Goal: Transaction & Acquisition: Purchase product/service

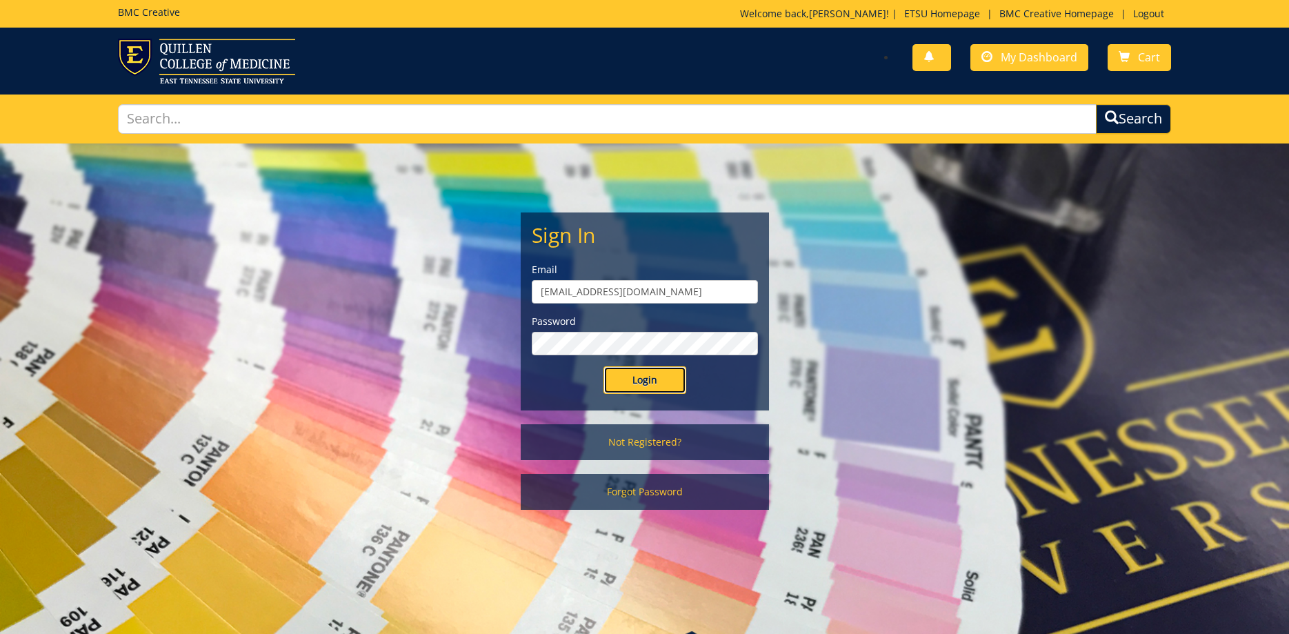
click at [668, 388] on input "Login" at bounding box center [644, 380] width 83 height 28
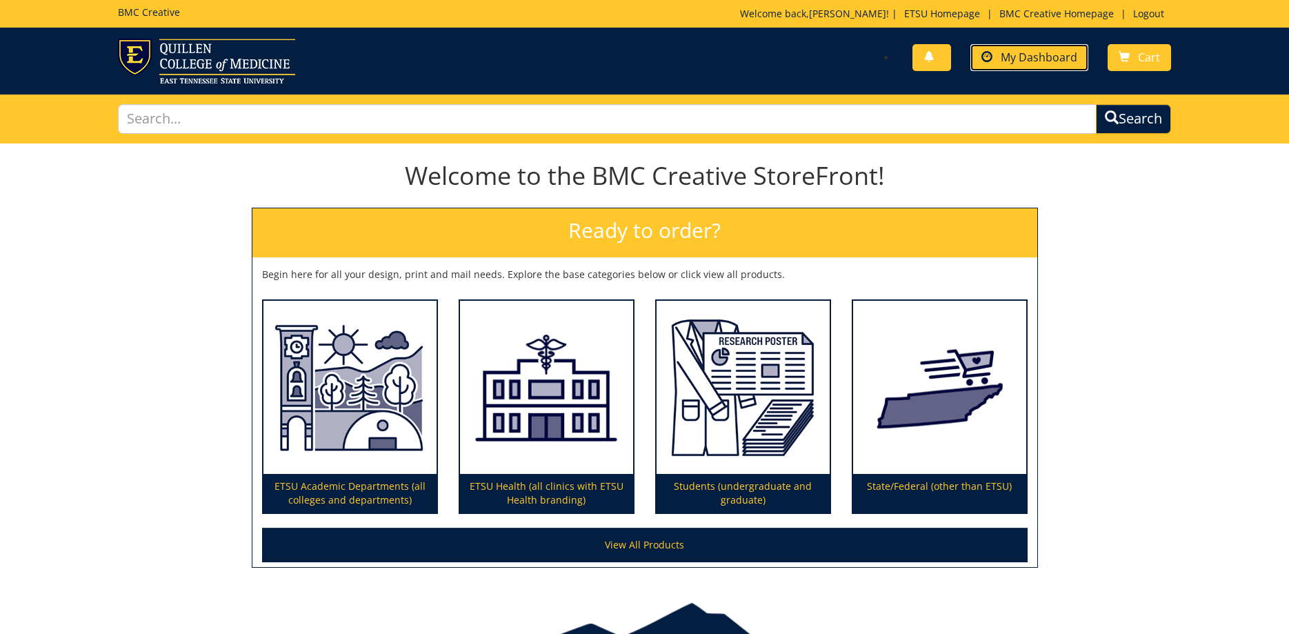
click at [1041, 52] on span "My Dashboard" at bounding box center [1039, 57] width 77 height 15
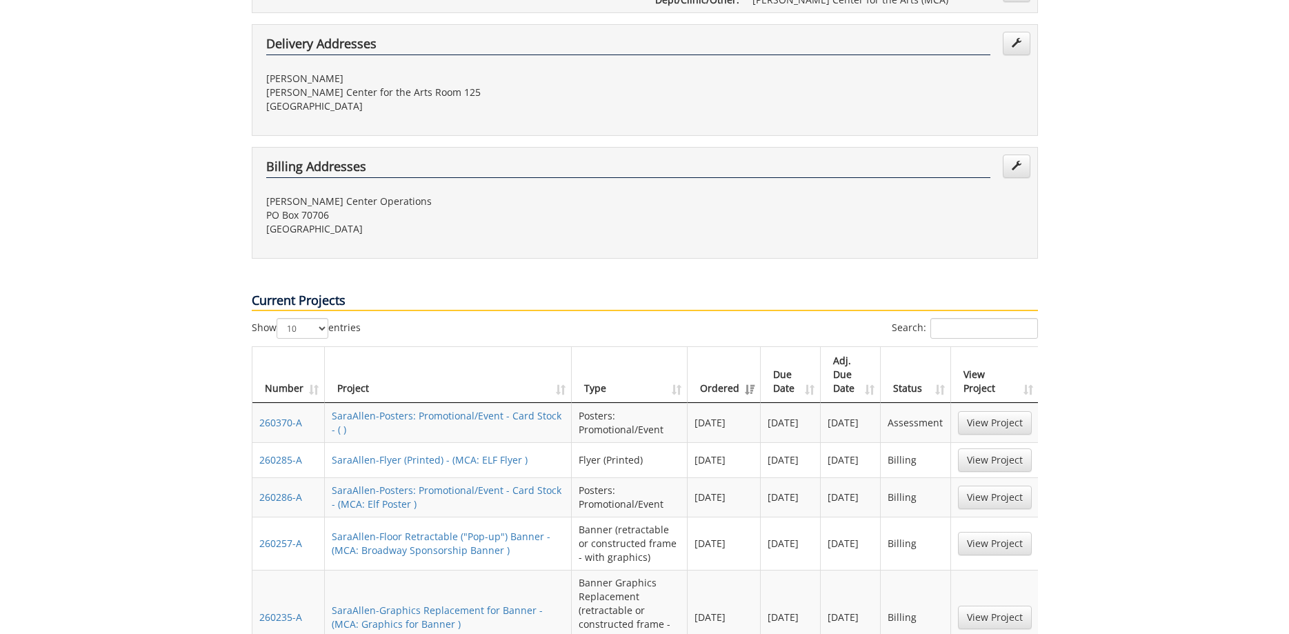
scroll to position [70, 0]
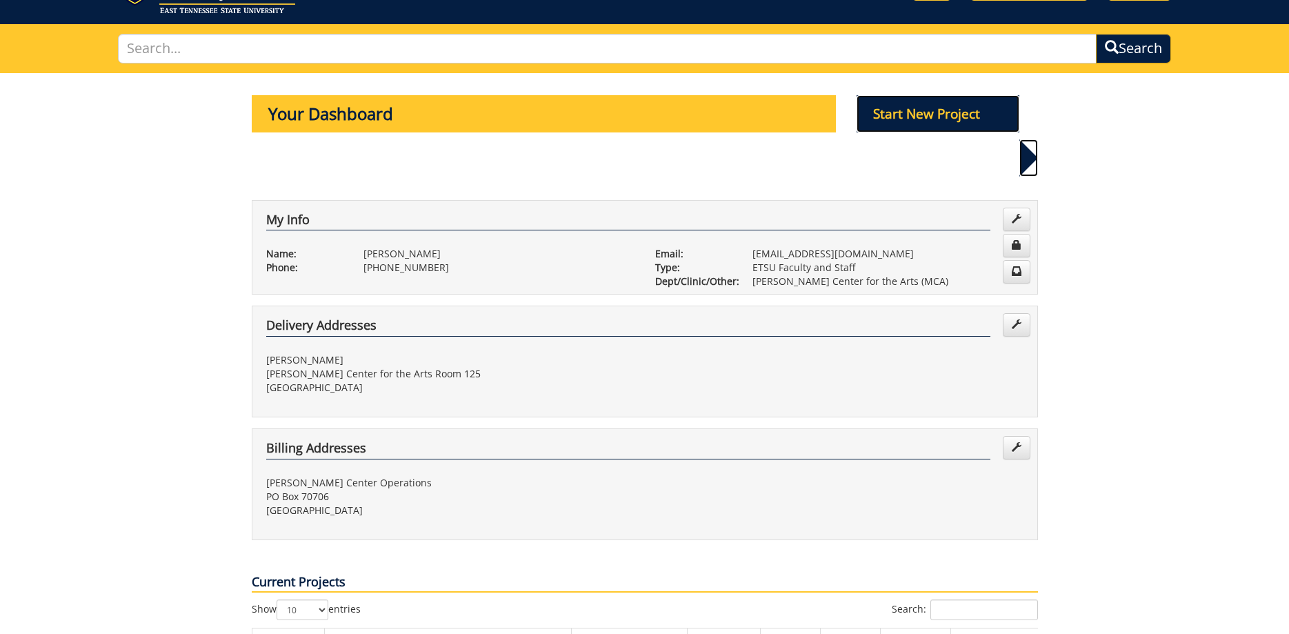
click at [932, 124] on p "Start New Project" at bounding box center [937, 113] width 163 height 37
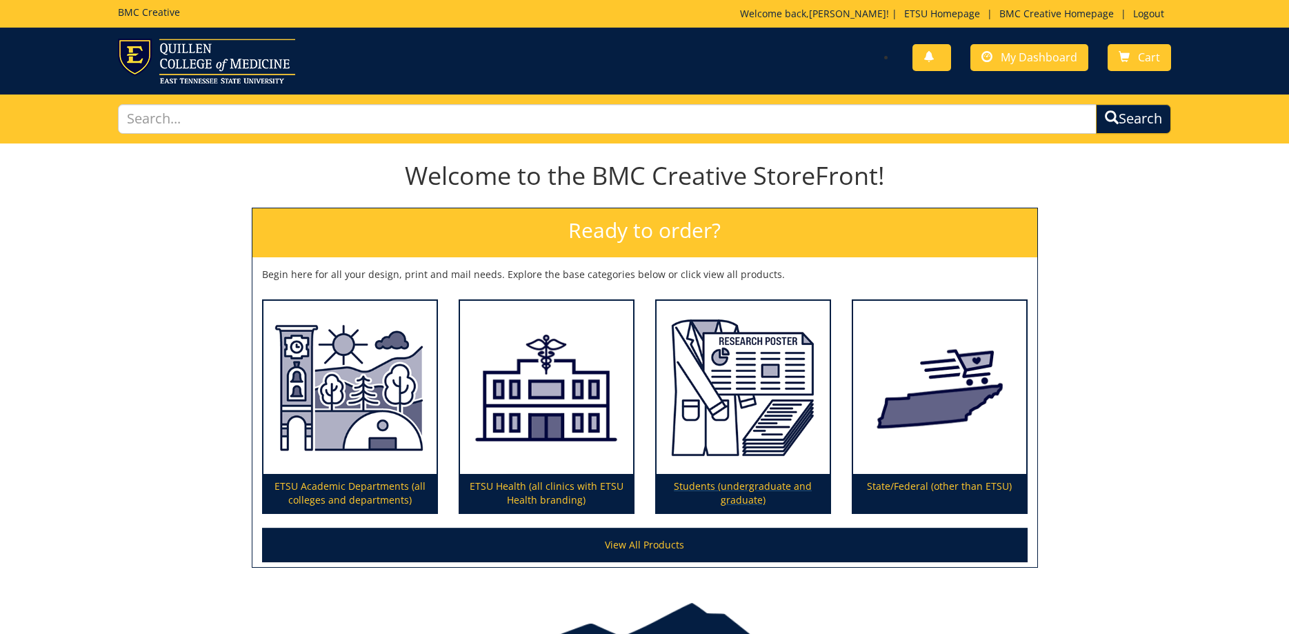
scroll to position [79, 0]
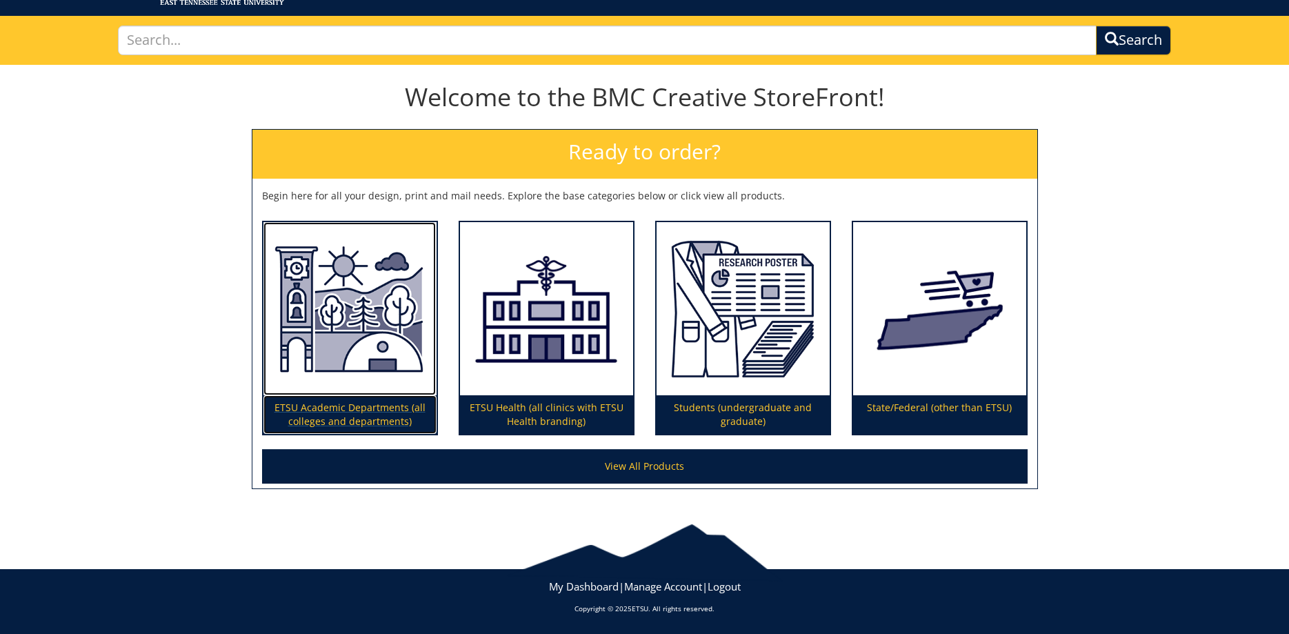
click at [321, 350] on img at bounding box center [349, 309] width 173 height 174
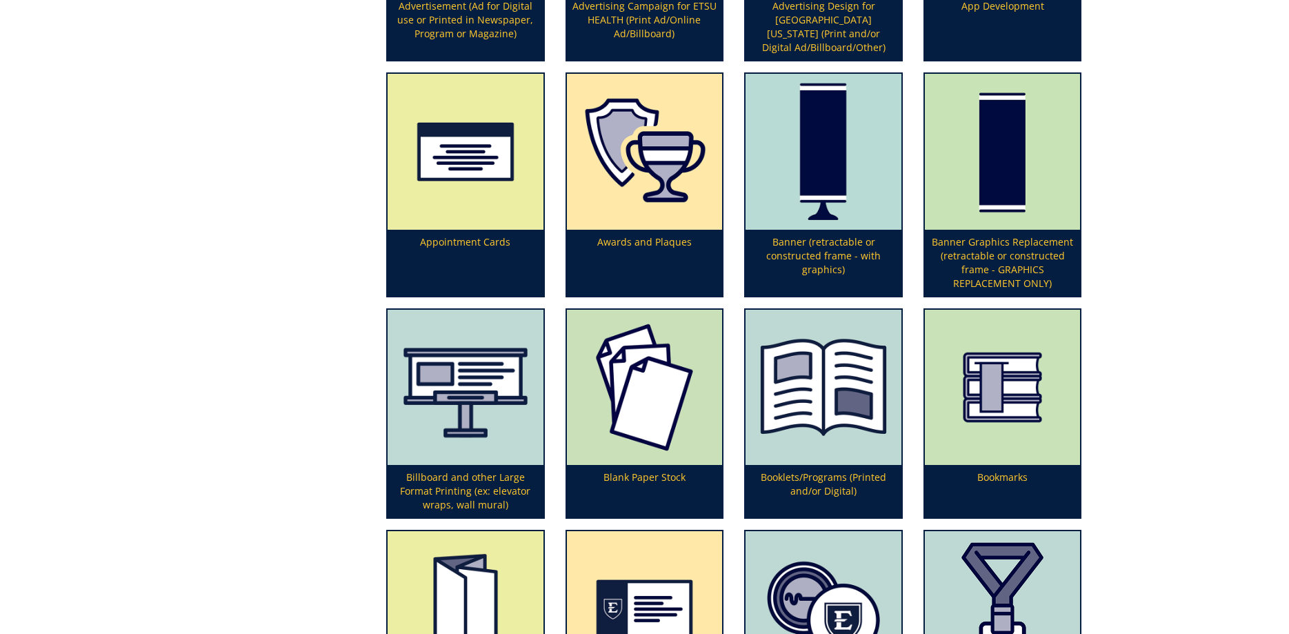
scroll to position [422, 0]
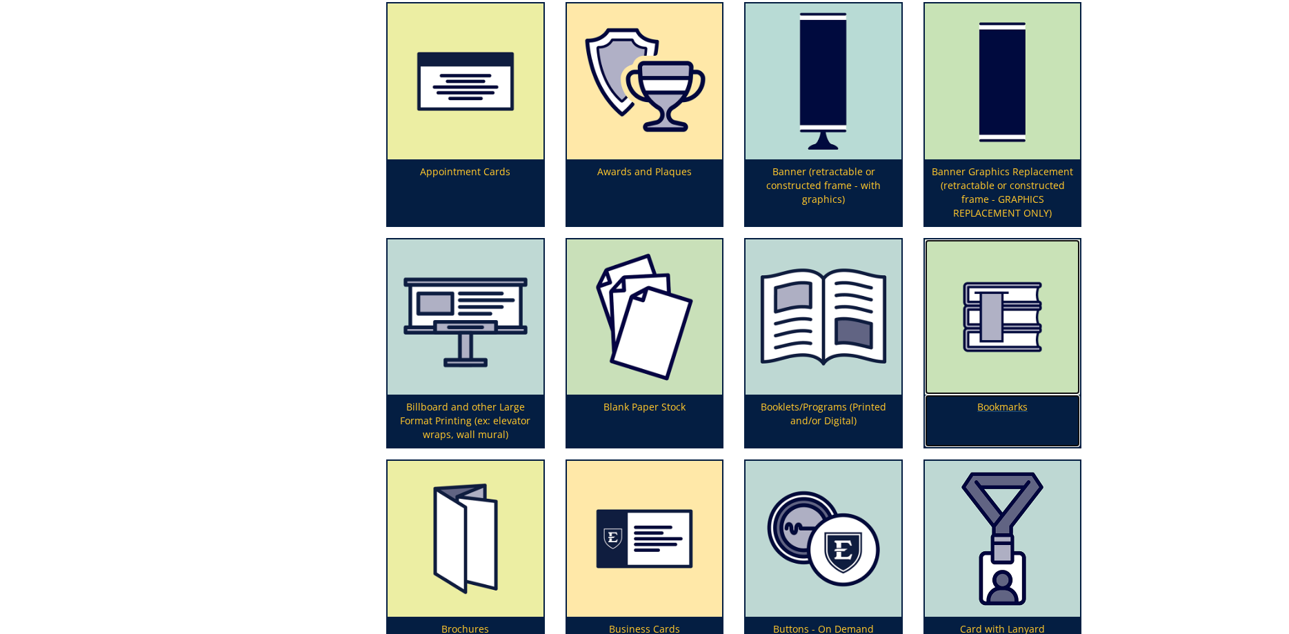
click at [982, 321] on img at bounding box center [1003, 317] width 156 height 156
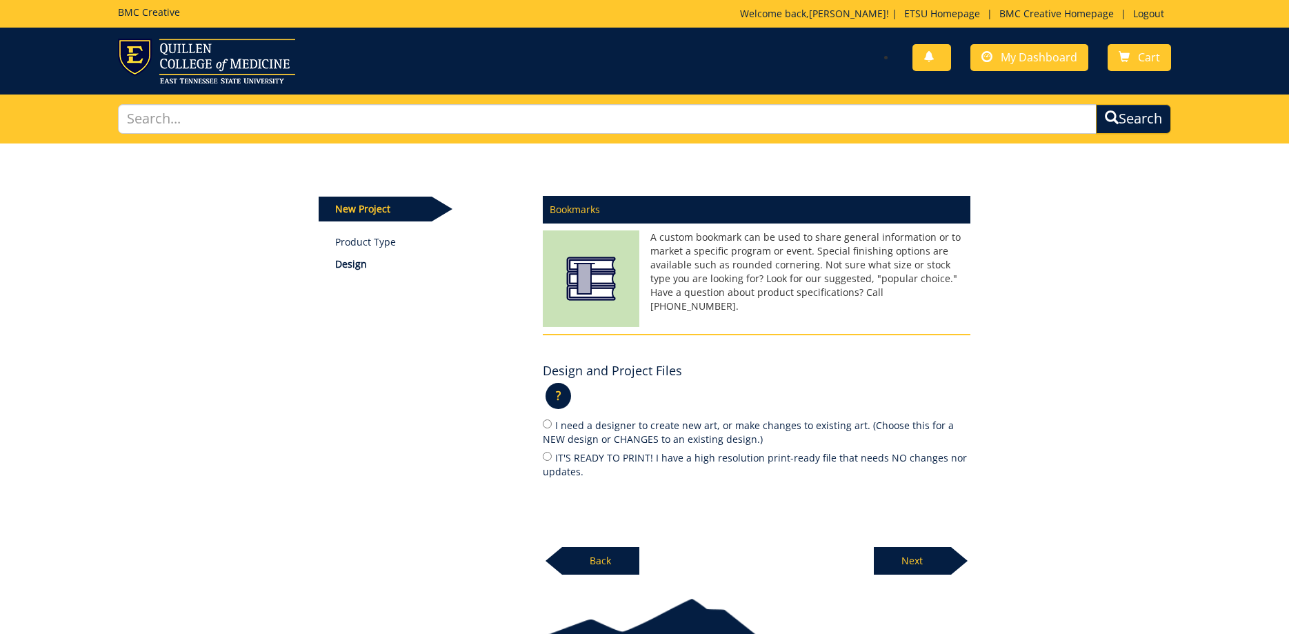
scroll to position [74, 0]
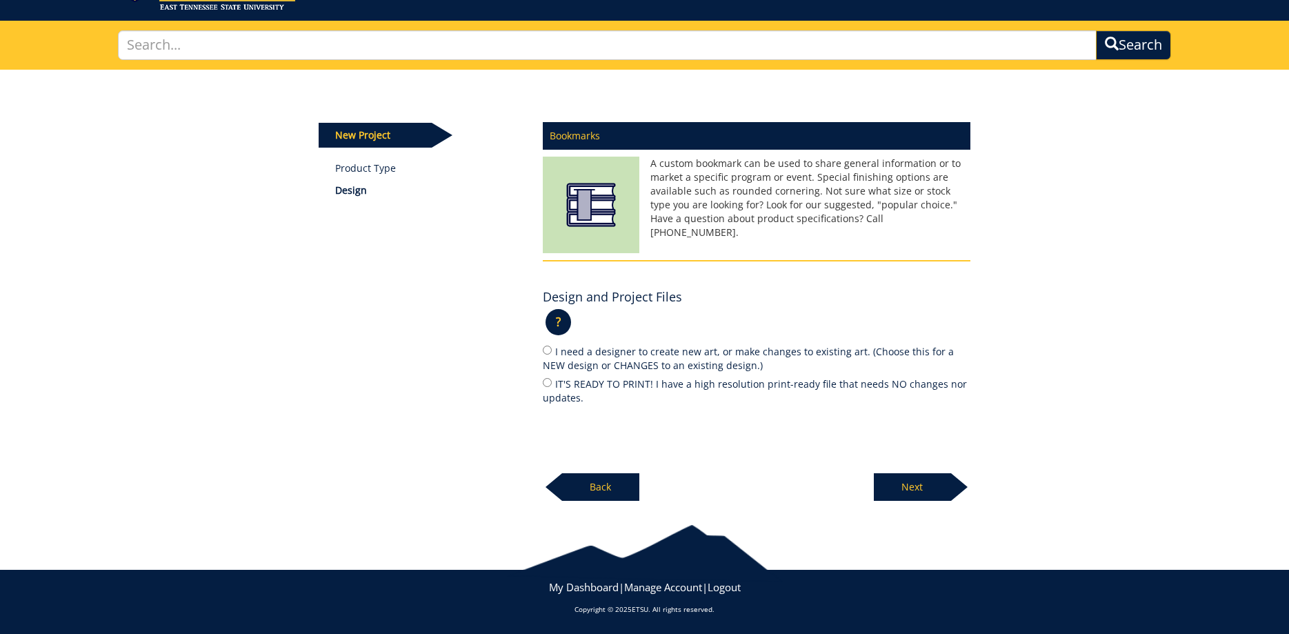
click at [549, 390] on label "IT'S READY TO PRINT! I have a high resolution print-ready file that needs NO ch…" at bounding box center [757, 390] width 428 height 29
click at [549, 387] on input "IT'S READY TO PRINT! I have a high resolution print-ready file that needs NO ch…" at bounding box center [547, 382] width 9 height 9
radio input "true"
click at [914, 483] on p "Next" at bounding box center [912, 487] width 77 height 28
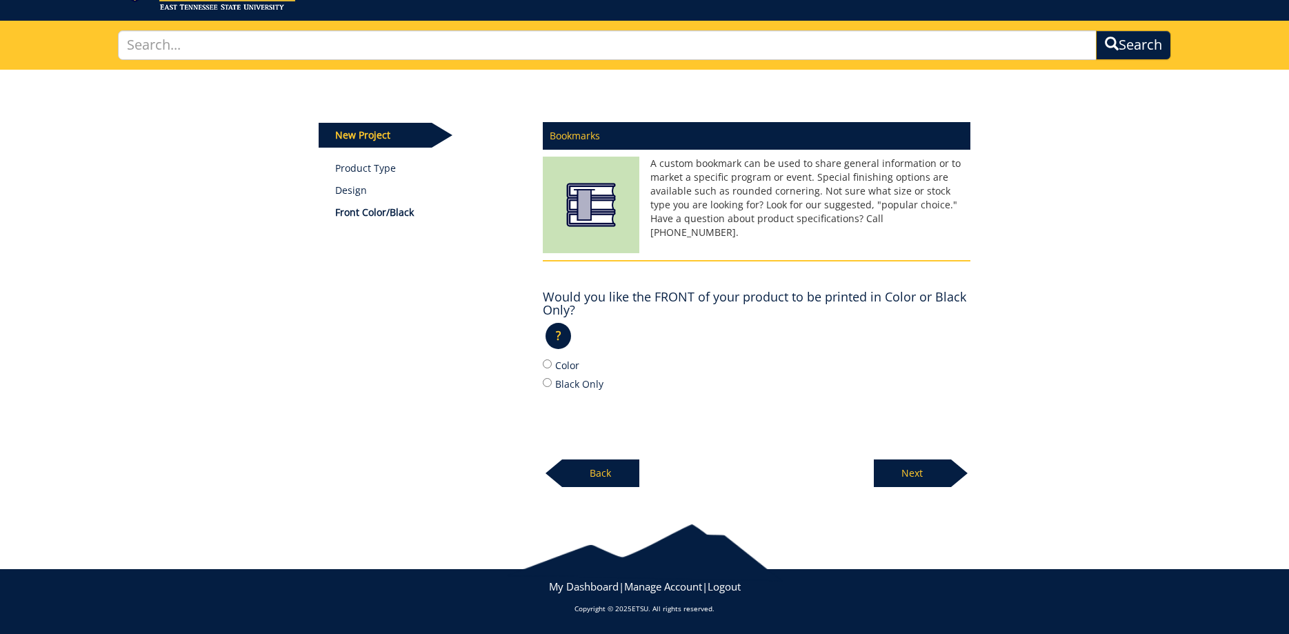
click at [552, 372] on div "Color Black Only" at bounding box center [757, 374] width 428 height 34
click at [548, 367] on input "Color" at bounding box center [547, 363] width 9 height 9
radio input "true"
click at [913, 479] on p "Next" at bounding box center [912, 473] width 77 height 28
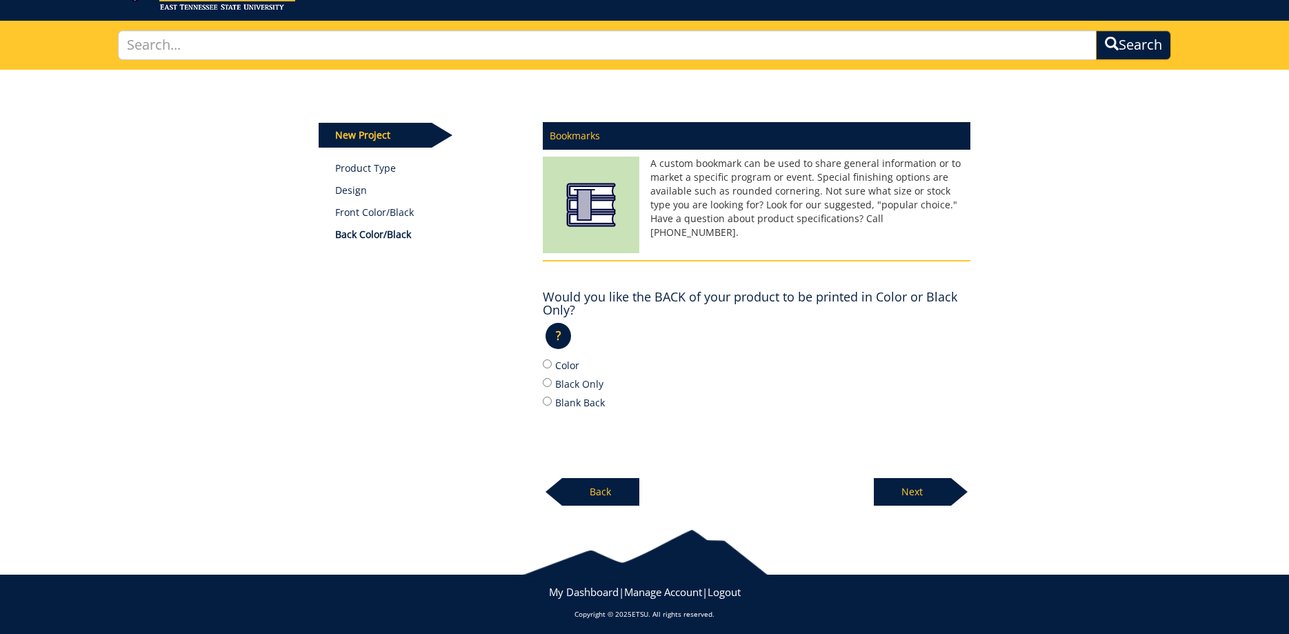
scroll to position [78, 0]
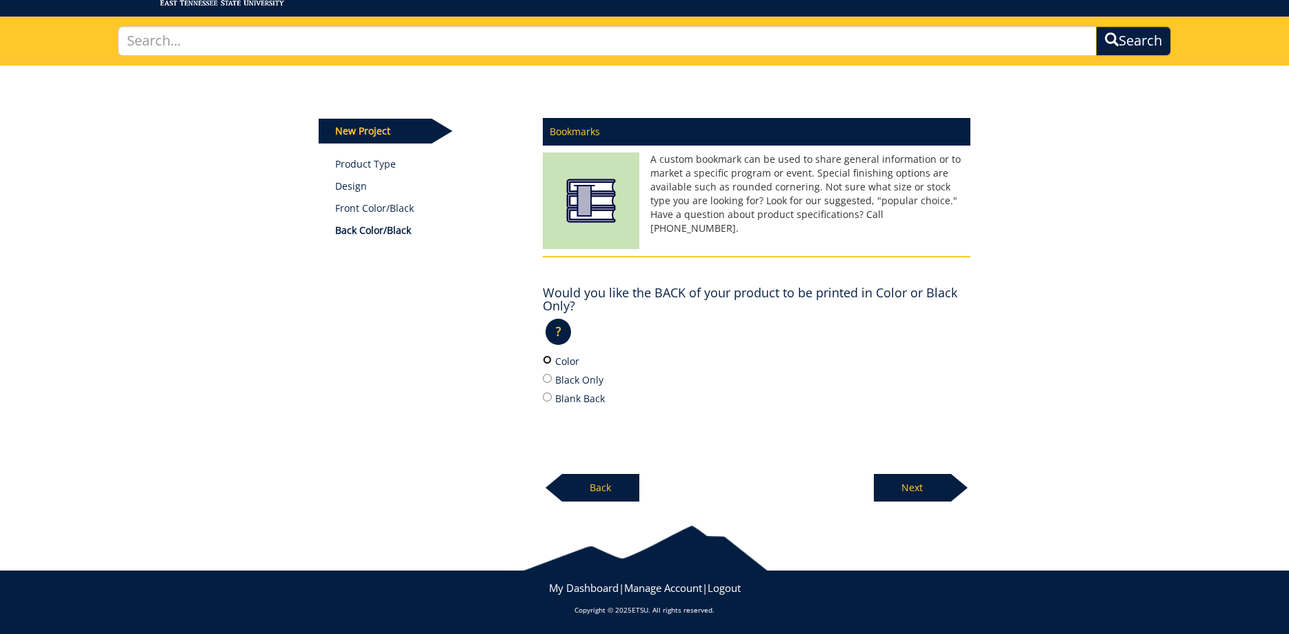
click at [545, 363] on input "Color" at bounding box center [547, 359] width 9 height 9
radio input "true"
click at [920, 490] on p "Next" at bounding box center [912, 488] width 77 height 28
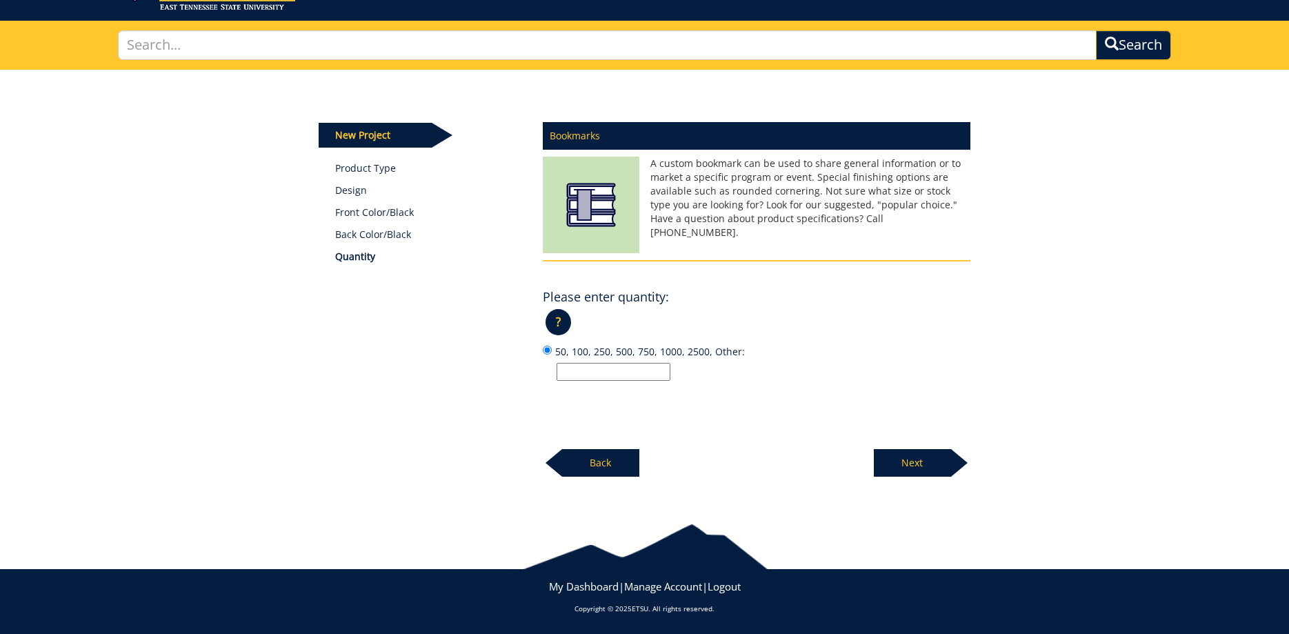
scroll to position [74, 0]
click at [592, 372] on input "50, 100, 250, 500, 750, 1000, 2500, Other:" at bounding box center [613, 372] width 114 height 18
type input "500"
click at [929, 468] on p "Next" at bounding box center [912, 463] width 77 height 28
